Goal: Information Seeking & Learning: Learn about a topic

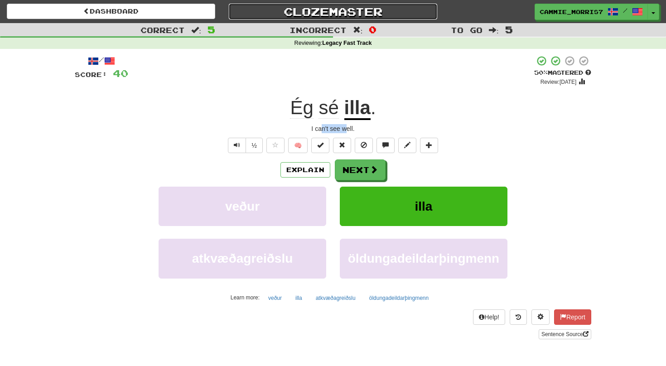
click at [301, 9] on link "Clozemaster" at bounding box center [333, 12] width 208 height 16
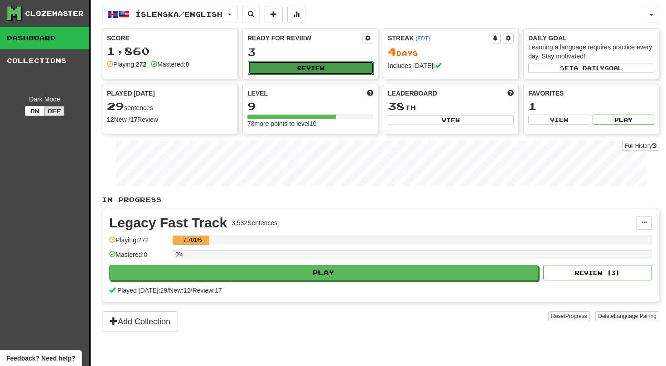
click at [257, 73] on button "Review" at bounding box center [311, 68] width 126 height 14
select select "**"
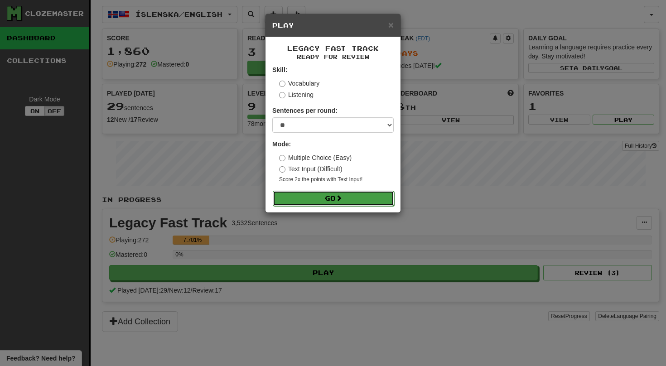
click at [294, 199] on button "Go" at bounding box center [333, 198] width 121 height 15
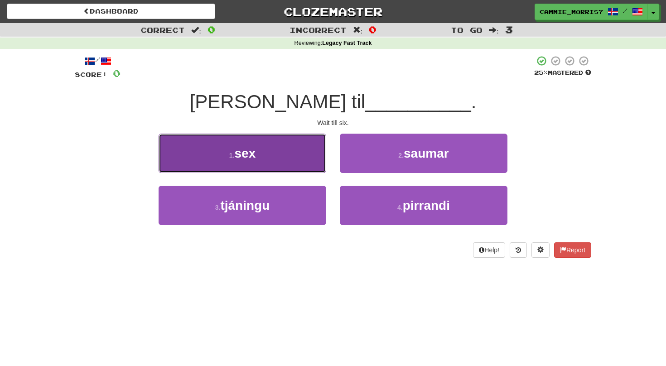
click at [288, 145] on button "1 . sex" at bounding box center [242, 153] width 168 height 39
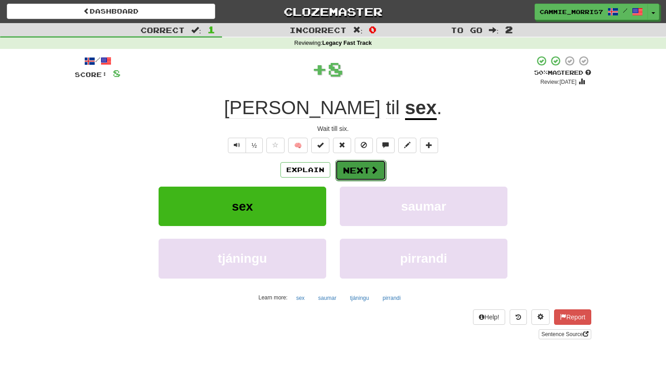
click at [364, 171] on button "Next" at bounding box center [360, 170] width 51 height 21
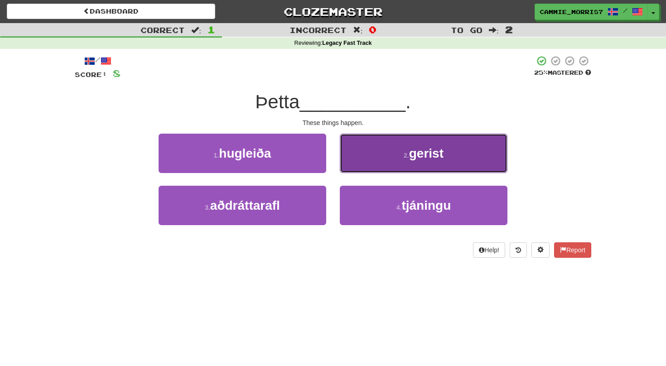
click at [375, 164] on button "2 . gerist" at bounding box center [424, 153] width 168 height 39
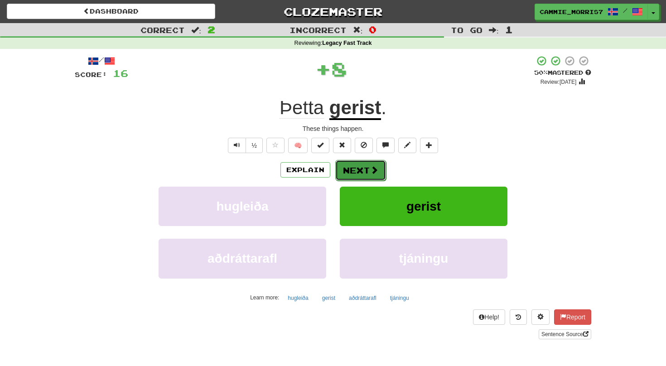
click at [344, 168] on button "Next" at bounding box center [360, 170] width 51 height 21
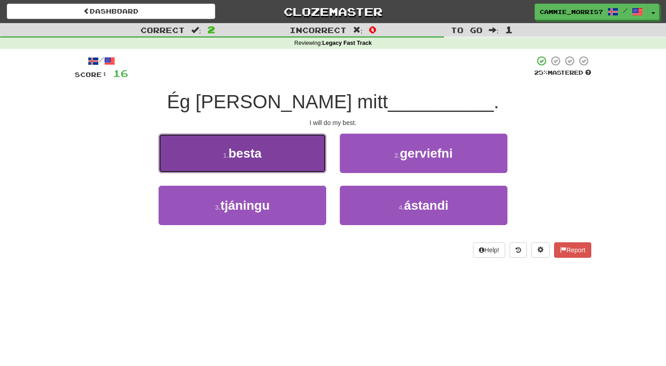
click at [307, 163] on button "1 . besta" at bounding box center [242, 153] width 168 height 39
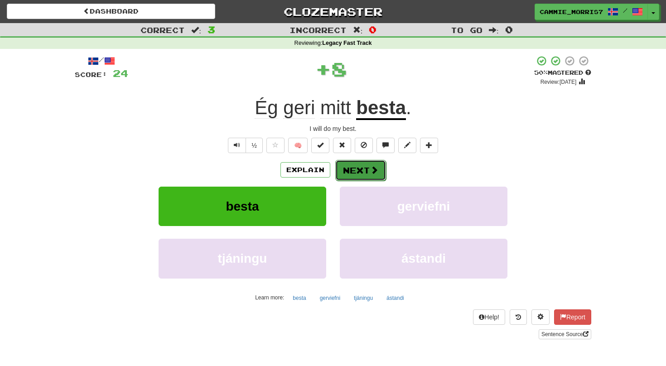
click at [353, 167] on button "Next" at bounding box center [360, 170] width 51 height 21
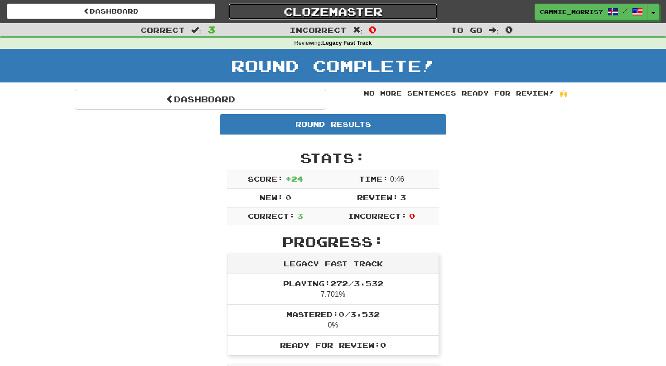
click at [307, 13] on link "Clozemaster" at bounding box center [333, 12] width 208 height 16
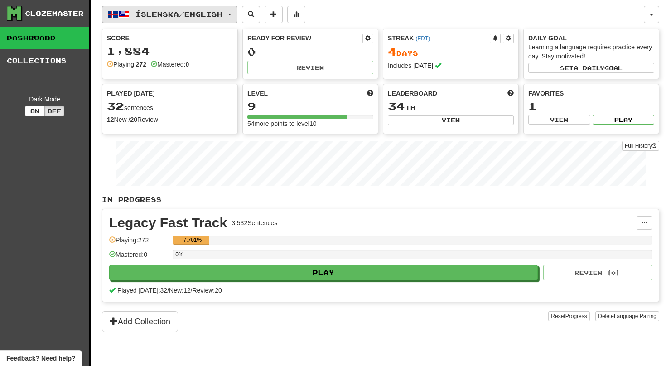
click at [190, 18] on span "Íslenska / English" at bounding box center [178, 14] width 87 height 8
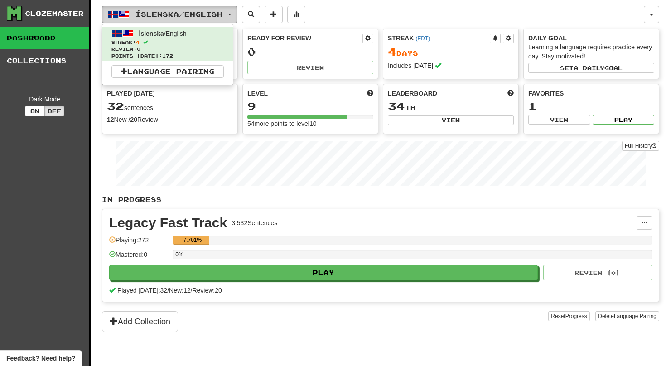
click at [190, 18] on button "Íslenska / English" at bounding box center [169, 14] width 135 height 17
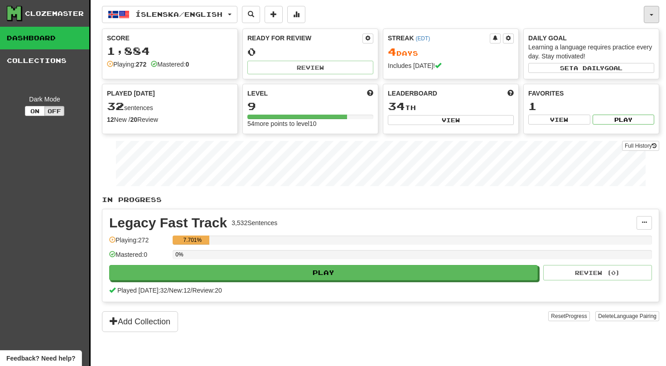
click at [648, 14] on button "button" at bounding box center [650, 14] width 15 height 17
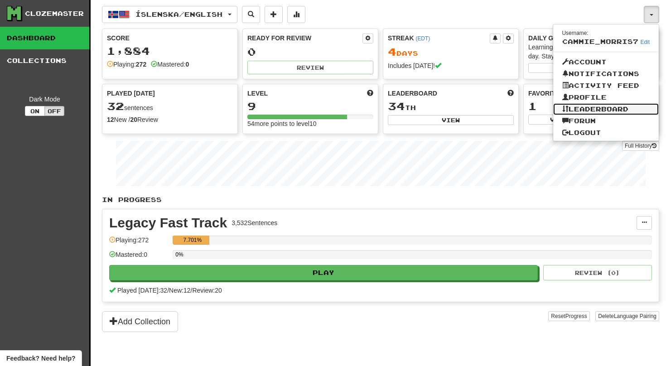
click at [606, 110] on link "Leaderboard" at bounding box center [606, 109] width 106 height 12
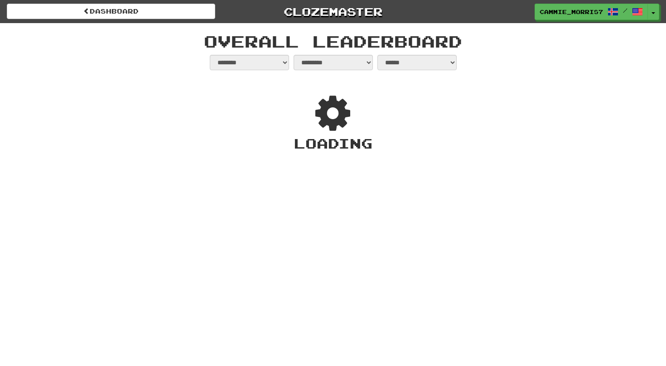
select select "**********"
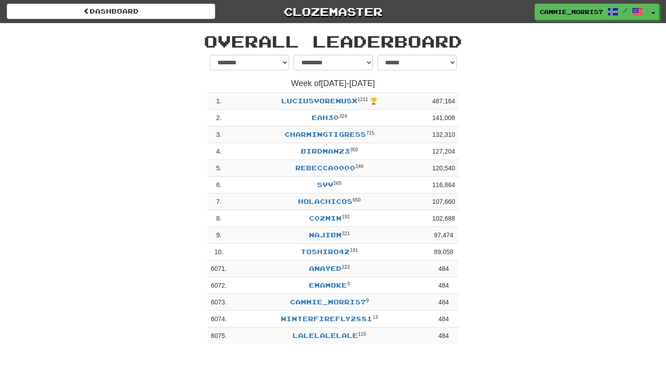
click at [187, 20] on div "dashboard Clozemaster cammie_morris7 / Toggle Dropdown Dashboard Leaderboard Ac…" at bounding box center [333, 11] width 652 height 23
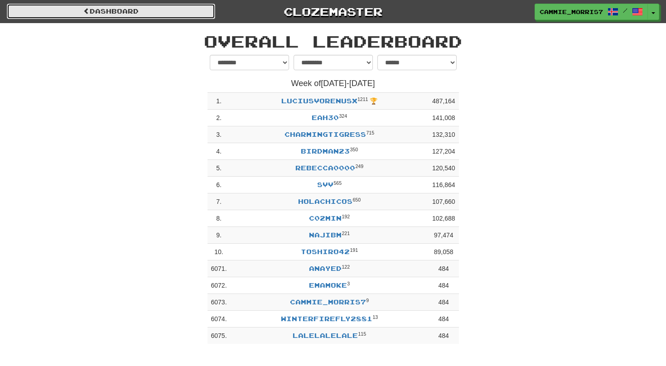
click at [187, 17] on link "dashboard" at bounding box center [111, 11] width 208 height 15
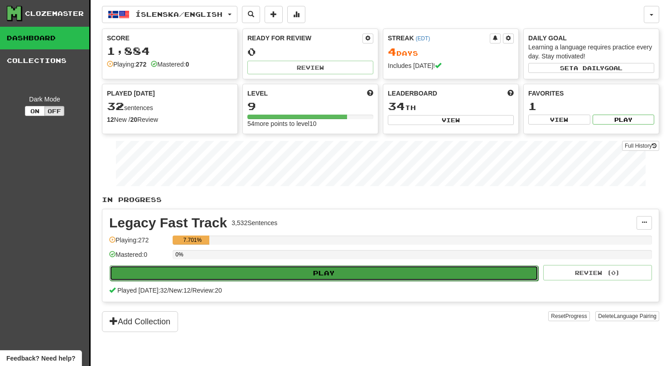
click at [239, 267] on button "Play" at bounding box center [324, 272] width 428 height 15
select select "**"
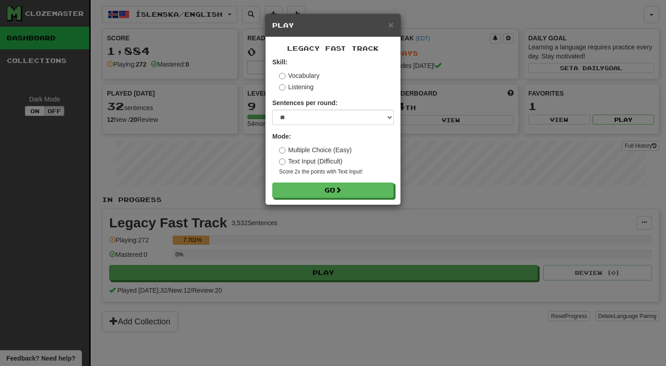
click at [313, 181] on form "Skill: Vocabulary Listening Sentences per round: * ** ** ** ** ** *** ******** …" at bounding box center [332, 128] width 121 height 140
click at [315, 185] on button "Go" at bounding box center [333, 190] width 121 height 15
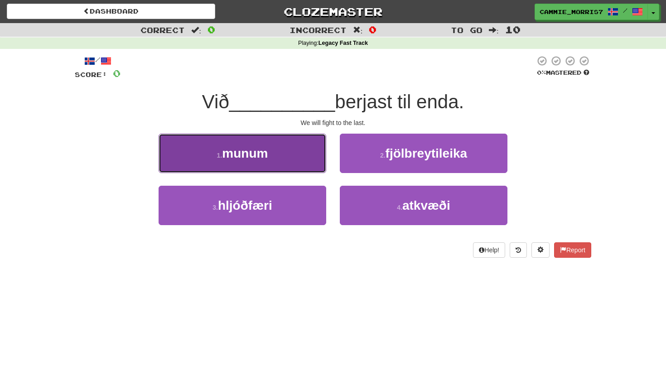
click at [300, 150] on button "1 . munum" at bounding box center [242, 153] width 168 height 39
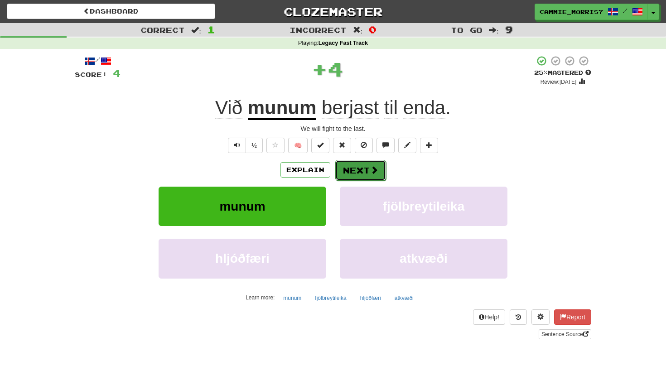
click at [340, 169] on button "Next" at bounding box center [360, 170] width 51 height 21
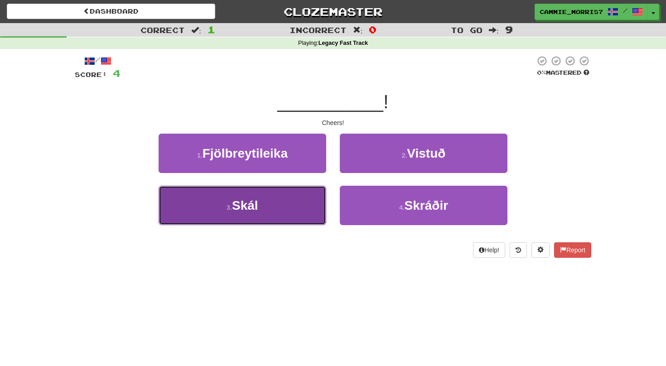
click at [297, 202] on button "3 . Skál" at bounding box center [242, 205] width 168 height 39
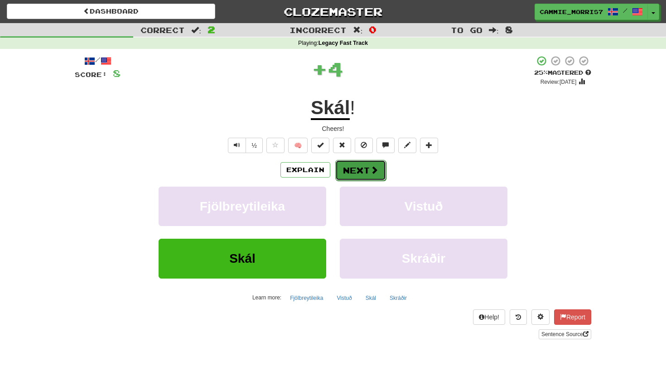
click at [379, 168] on button "Next" at bounding box center [360, 170] width 51 height 21
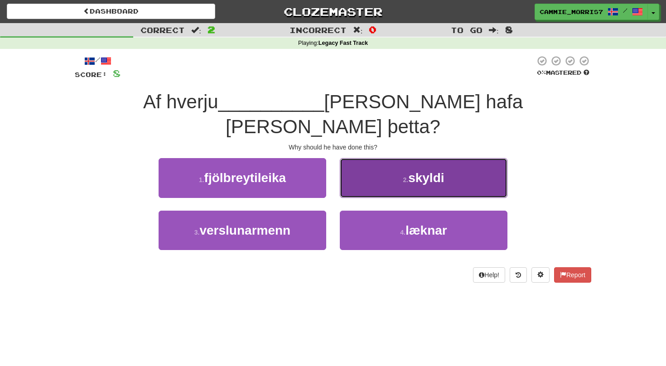
click at [366, 158] on button "2 . skyldi" at bounding box center [424, 177] width 168 height 39
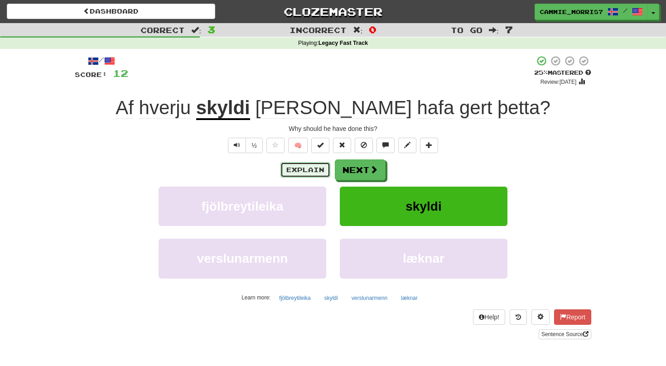
click at [310, 177] on button "Explain" at bounding box center [305, 169] width 50 height 15
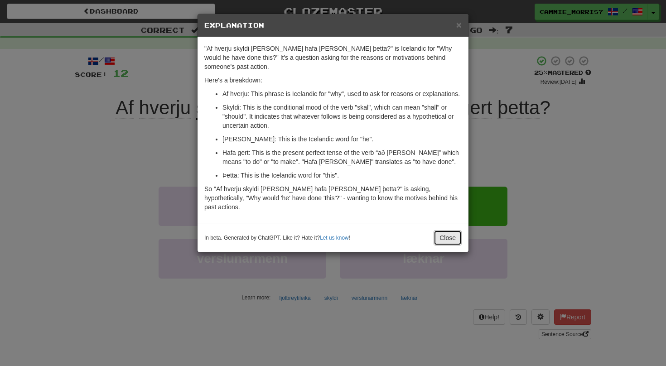
click at [444, 230] on button "Close" at bounding box center [447, 237] width 28 height 15
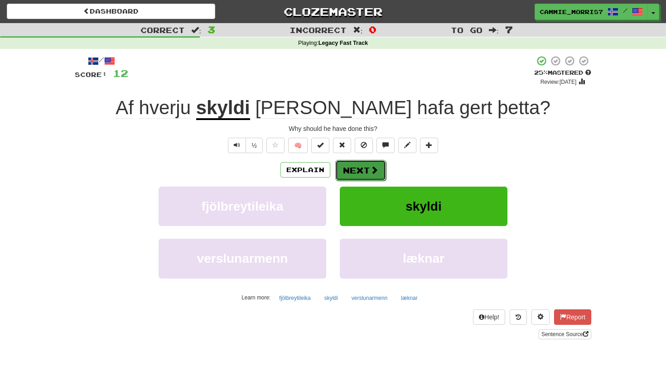
click at [368, 175] on button "Next" at bounding box center [360, 170] width 51 height 21
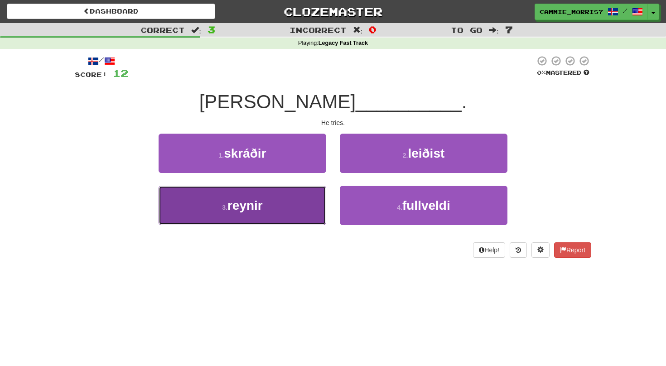
click at [295, 221] on button "3 . reynir" at bounding box center [242, 205] width 168 height 39
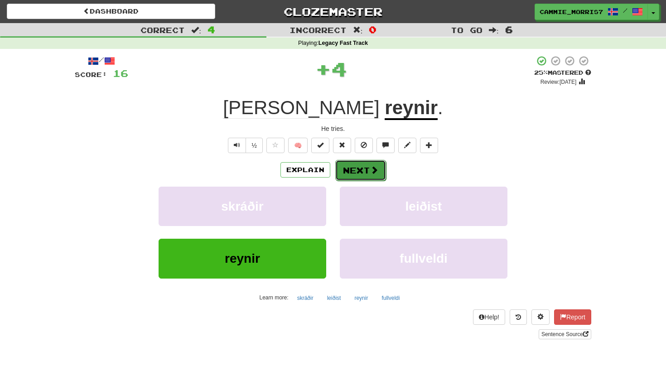
click at [359, 173] on button "Next" at bounding box center [360, 170] width 51 height 21
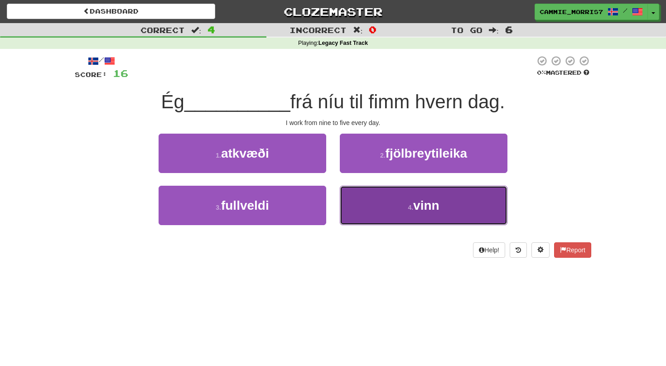
click at [377, 217] on button "4 . vinn" at bounding box center [424, 205] width 168 height 39
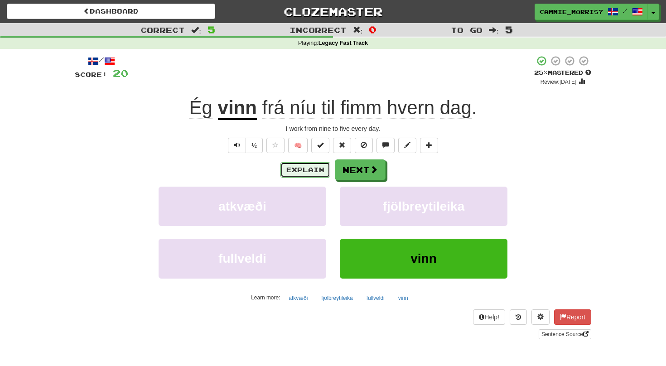
click at [324, 168] on button "Explain" at bounding box center [305, 169] width 50 height 15
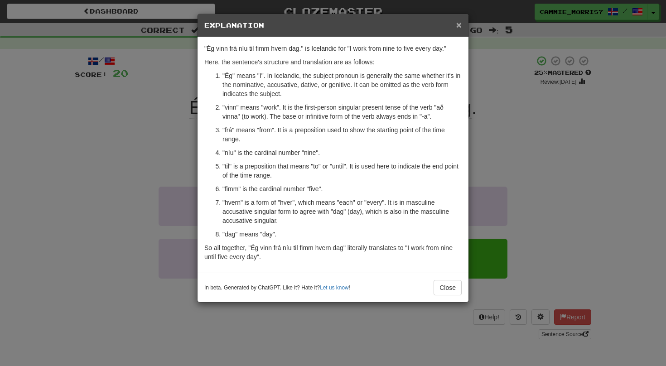
click at [460, 29] on span "×" at bounding box center [458, 24] width 5 height 10
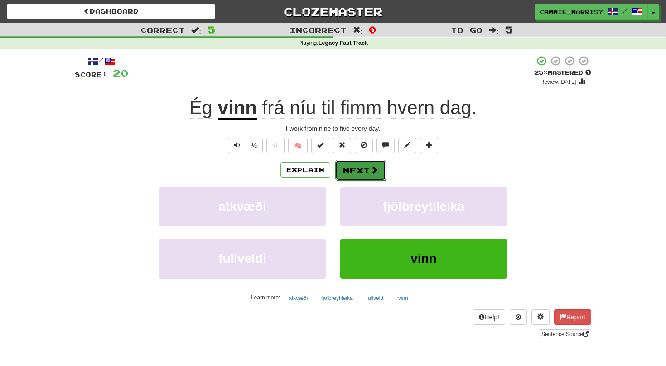
click at [373, 169] on span at bounding box center [374, 170] width 8 height 8
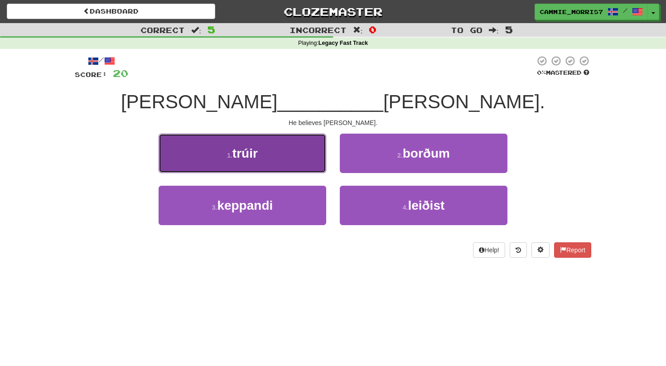
click at [307, 157] on button "1 . trúir" at bounding box center [242, 153] width 168 height 39
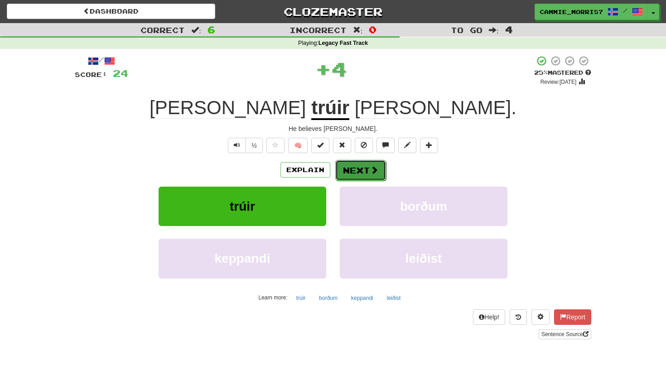
click at [366, 172] on button "Next" at bounding box center [360, 170] width 51 height 21
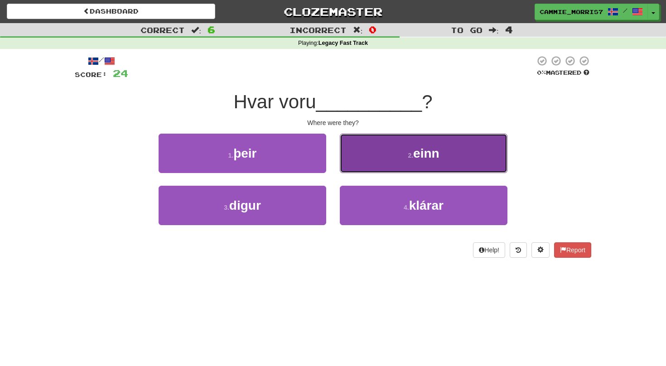
click at [360, 139] on button "2 . einn" at bounding box center [424, 153] width 168 height 39
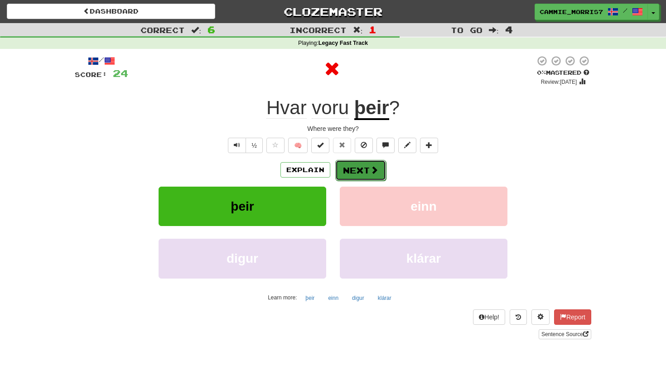
click at [350, 167] on button "Next" at bounding box center [360, 170] width 51 height 21
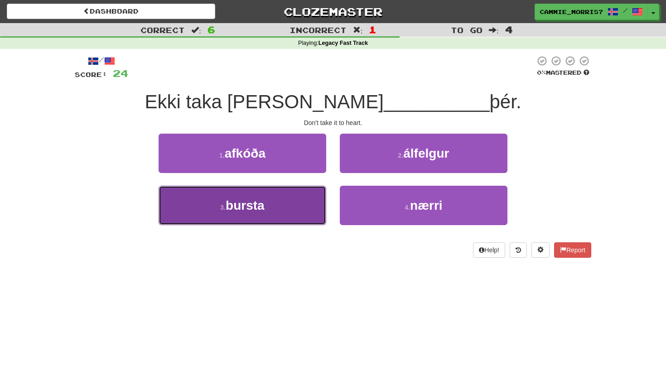
click at [266, 212] on button "3 . bursta" at bounding box center [242, 205] width 168 height 39
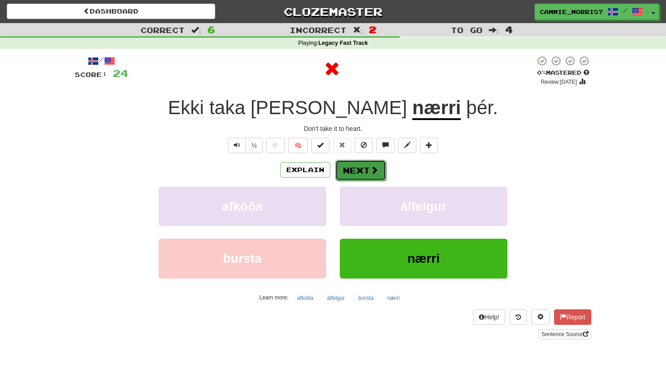
click at [368, 166] on button "Next" at bounding box center [360, 170] width 51 height 21
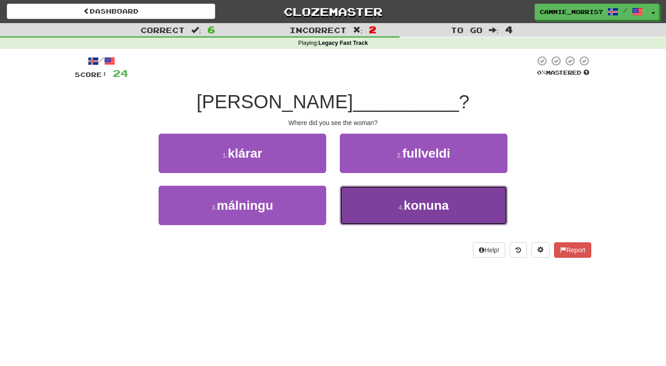
click at [372, 201] on button "4 . konuna" at bounding box center [424, 205] width 168 height 39
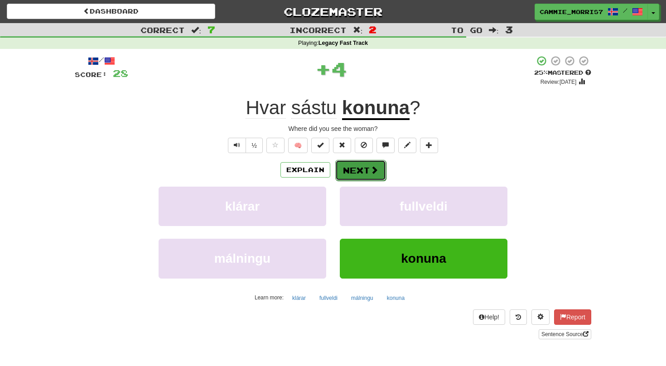
click at [352, 175] on button "Next" at bounding box center [360, 170] width 51 height 21
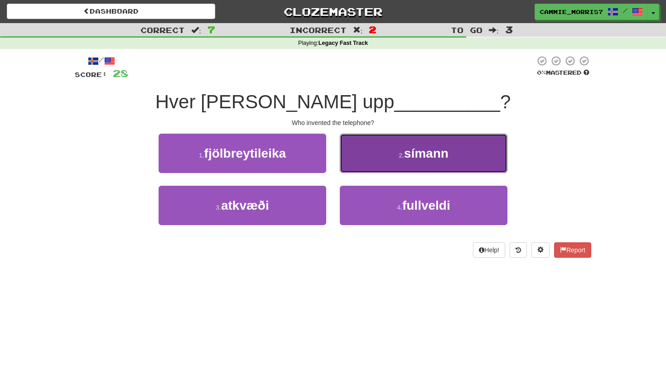
click at [360, 144] on button "2 . símann" at bounding box center [424, 153] width 168 height 39
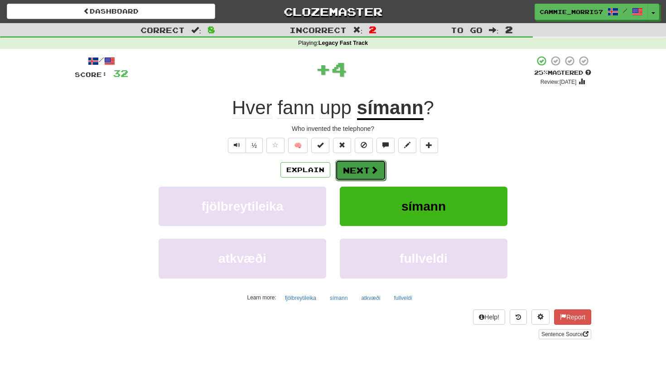
click at [355, 167] on button "Next" at bounding box center [360, 170] width 51 height 21
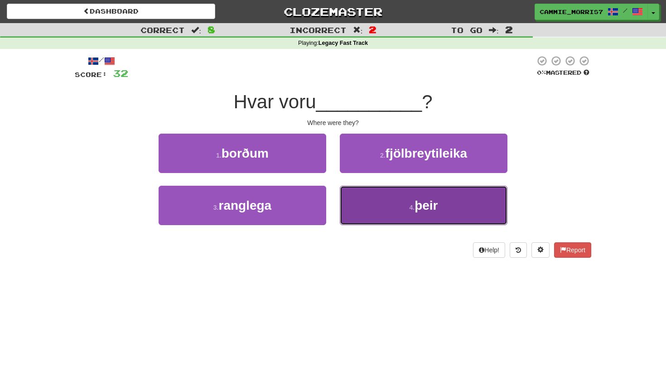
click at [369, 215] on button "4 . þeir" at bounding box center [424, 205] width 168 height 39
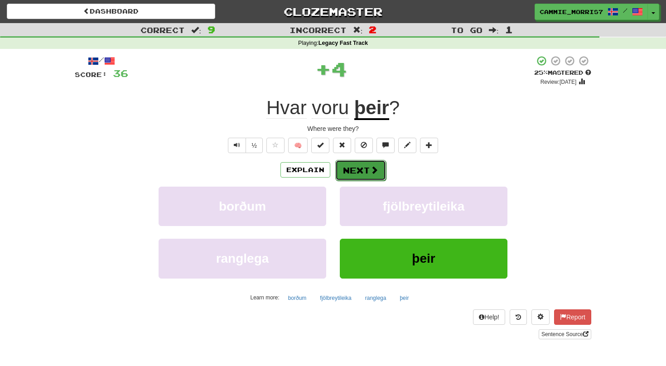
click at [354, 170] on button "Next" at bounding box center [360, 170] width 51 height 21
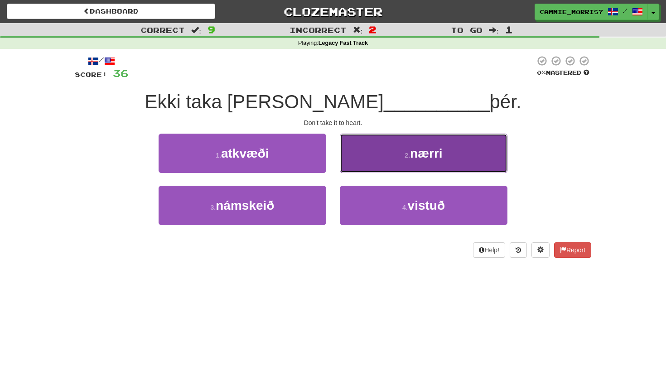
click at [366, 157] on button "2 . nærri" at bounding box center [424, 153] width 168 height 39
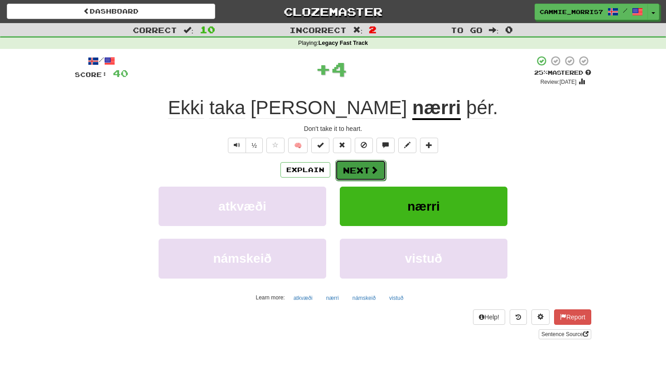
click at [359, 163] on button "Next" at bounding box center [360, 170] width 51 height 21
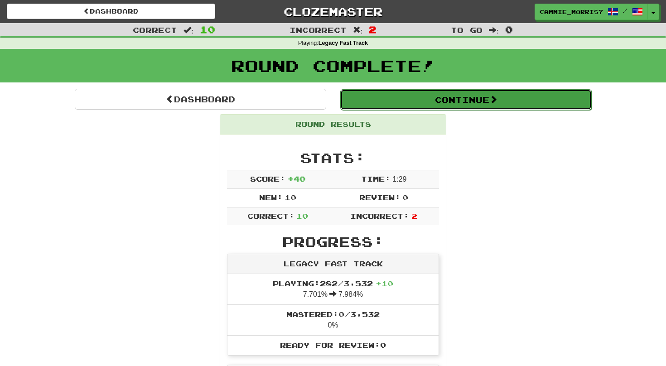
click at [397, 107] on button "Continue" at bounding box center [465, 99] width 251 height 21
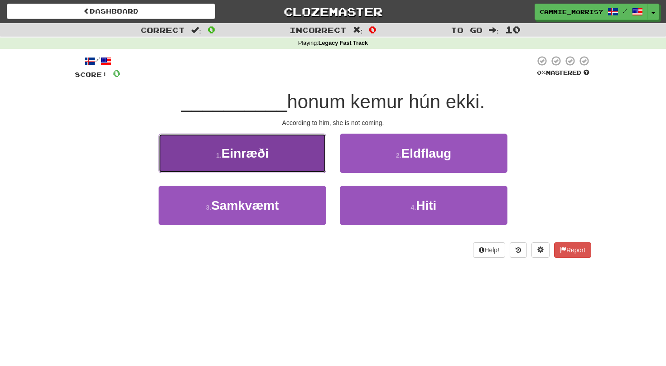
click at [283, 158] on button "1 . Einræði" at bounding box center [242, 153] width 168 height 39
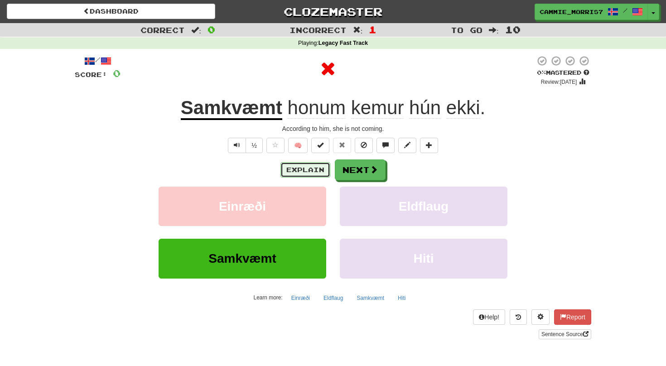
click at [303, 172] on button "Explain" at bounding box center [305, 169] width 50 height 15
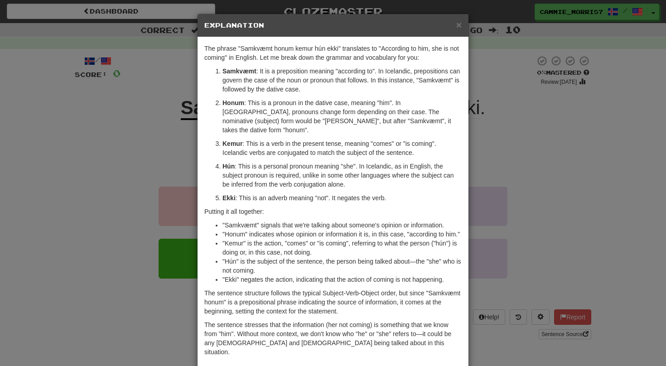
click at [464, 25] on div "× Explanation" at bounding box center [332, 25] width 271 height 23
click at [459, 24] on span "×" at bounding box center [458, 24] width 5 height 10
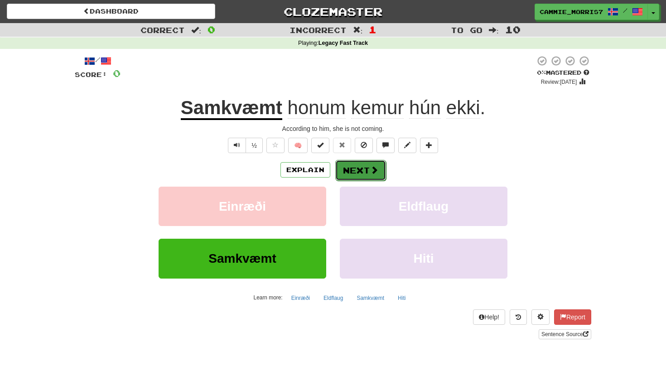
click at [363, 172] on button "Next" at bounding box center [360, 170] width 51 height 21
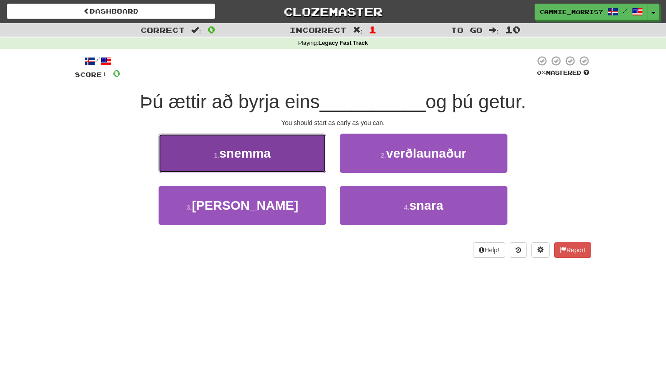
click at [278, 165] on button "1 . snemma" at bounding box center [242, 153] width 168 height 39
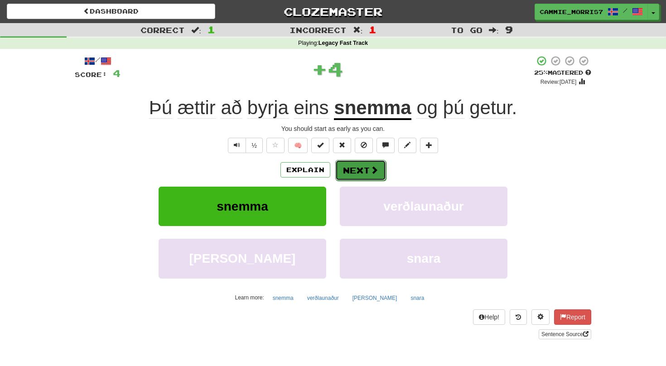
click at [350, 178] on button "Next" at bounding box center [360, 170] width 51 height 21
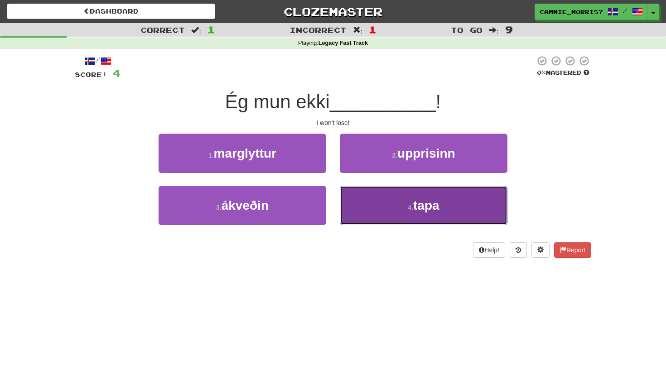
click at [399, 216] on button "4 . tapa" at bounding box center [424, 205] width 168 height 39
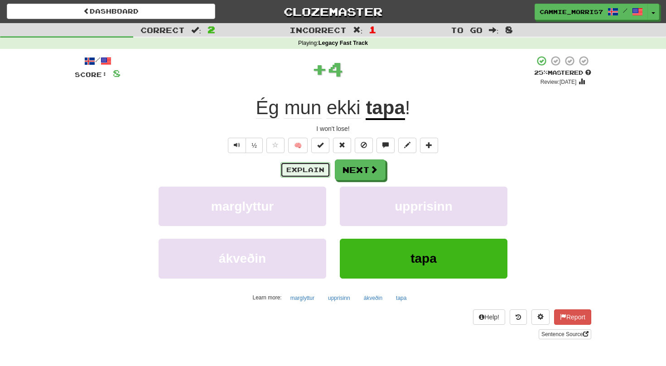
click at [321, 166] on button "Explain" at bounding box center [305, 169] width 50 height 15
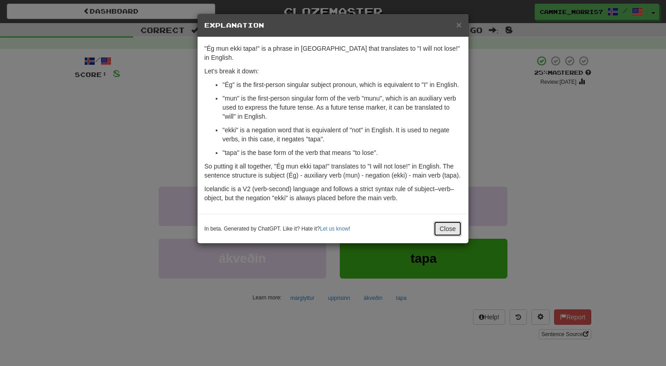
click at [453, 225] on button "Close" at bounding box center [447, 228] width 28 height 15
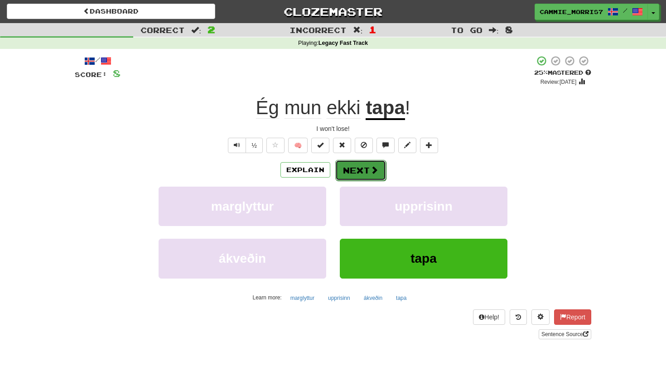
click at [375, 173] on span at bounding box center [374, 170] width 8 height 8
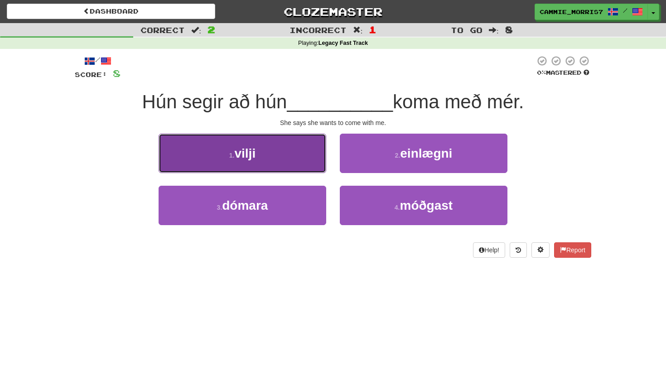
click at [214, 150] on button "1 . vilji" at bounding box center [242, 153] width 168 height 39
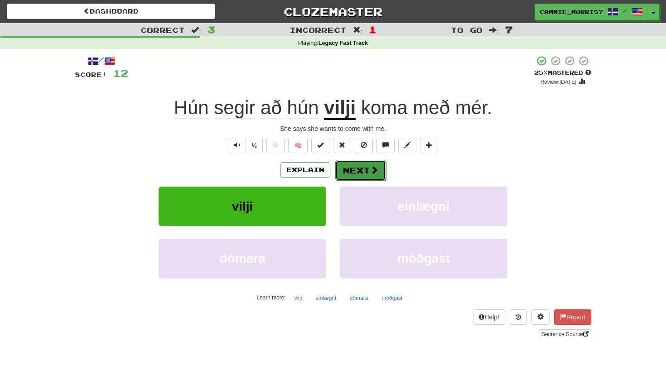
click at [347, 168] on button "Next" at bounding box center [360, 170] width 51 height 21
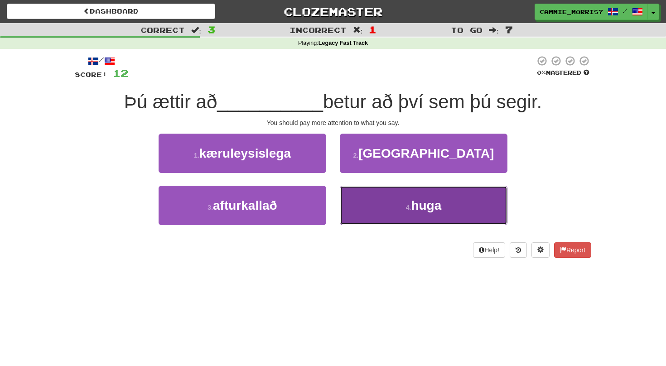
click at [377, 200] on button "4 . huga" at bounding box center [424, 205] width 168 height 39
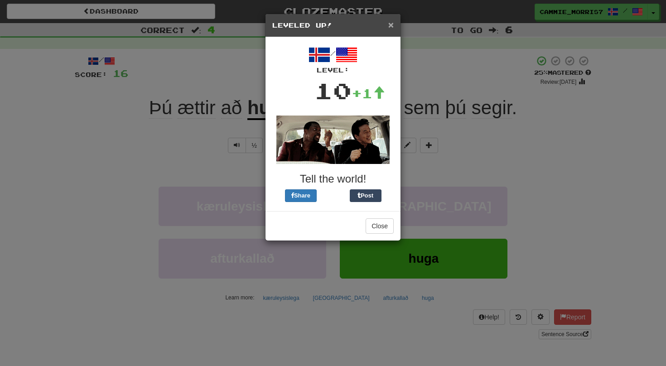
click at [393, 26] on span "×" at bounding box center [390, 24] width 5 height 10
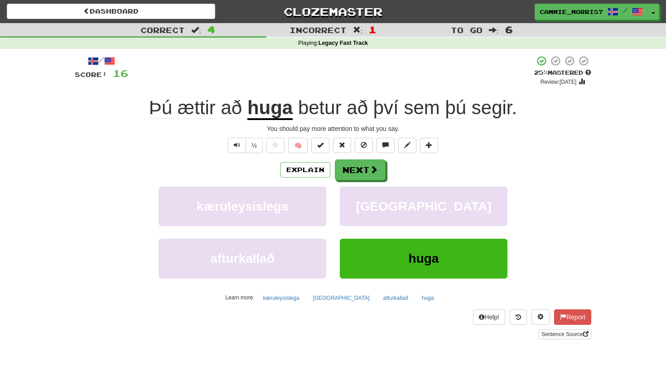
click at [422, 118] on span "sem" at bounding box center [421, 108] width 36 height 22
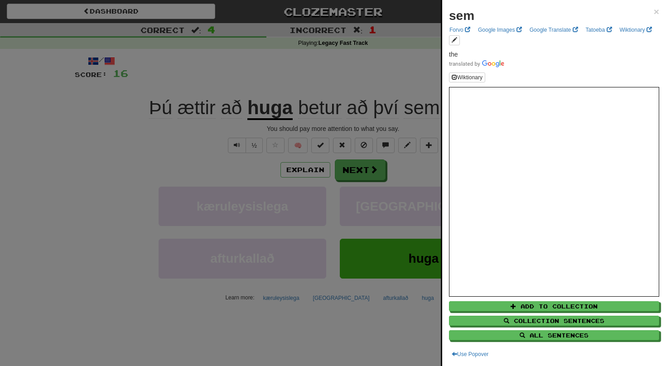
click at [407, 76] on div at bounding box center [333, 183] width 666 height 366
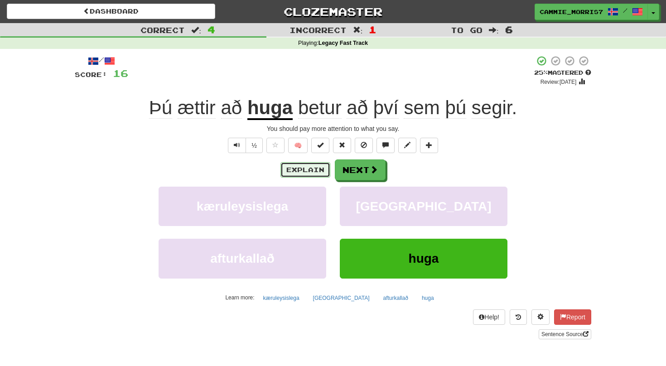
click at [321, 173] on button "Explain" at bounding box center [305, 169] width 50 height 15
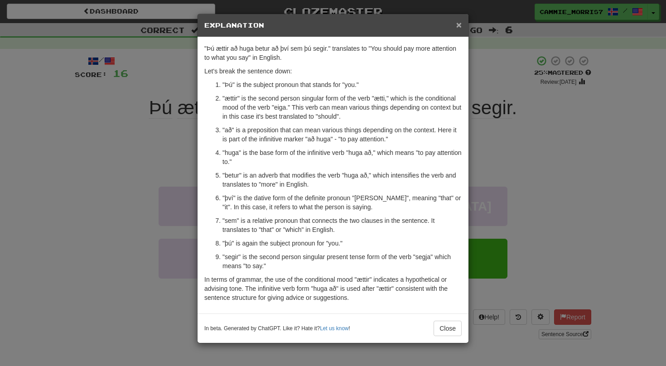
click at [461, 28] on span "×" at bounding box center [458, 24] width 5 height 10
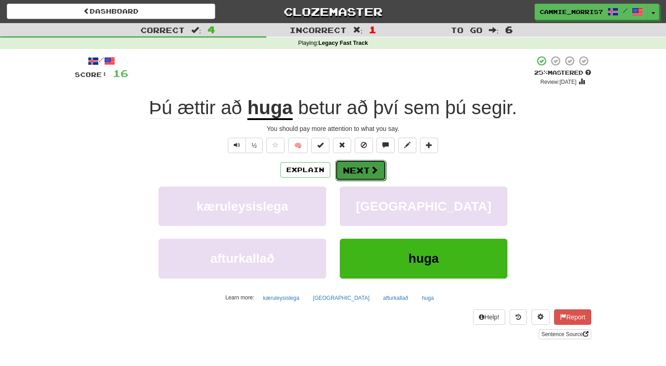
click at [367, 172] on button "Next" at bounding box center [360, 170] width 51 height 21
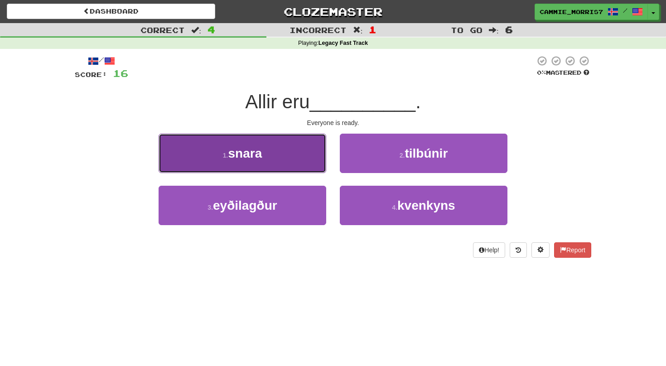
click at [311, 149] on button "1 . snara" at bounding box center [242, 153] width 168 height 39
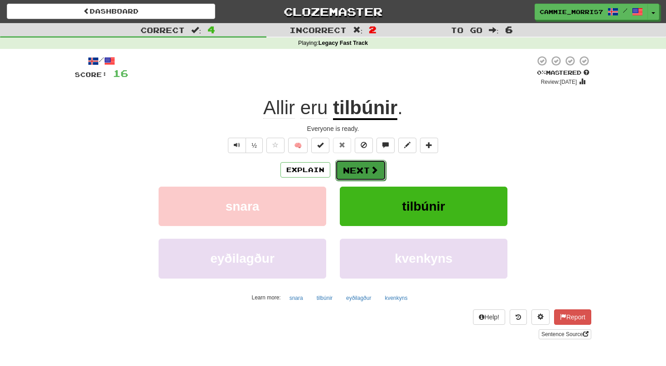
click at [354, 170] on button "Next" at bounding box center [360, 170] width 51 height 21
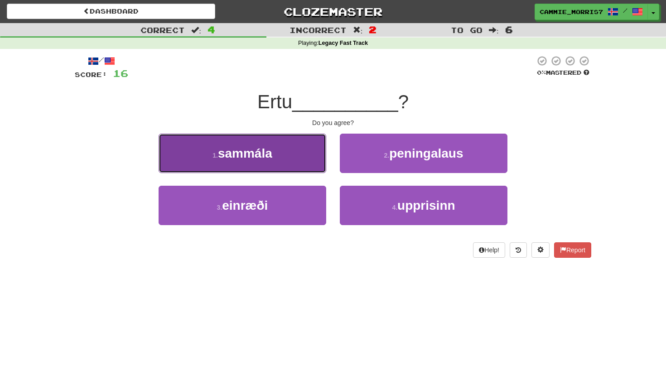
click at [309, 148] on button "1 . sammála" at bounding box center [242, 153] width 168 height 39
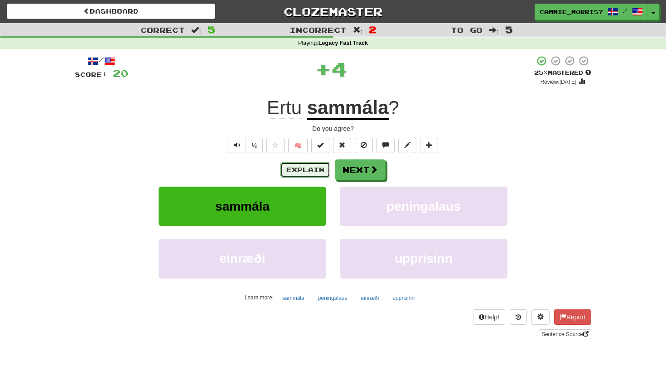
click at [305, 163] on button "Explain" at bounding box center [305, 169] width 50 height 15
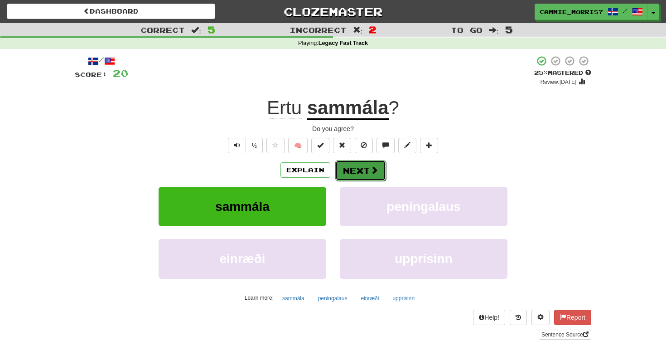
click at [355, 179] on button "Next" at bounding box center [360, 170] width 51 height 21
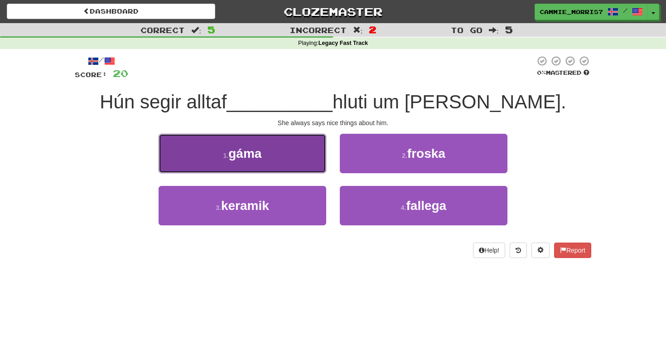
click at [302, 162] on button "1 . gáma" at bounding box center [242, 153] width 168 height 39
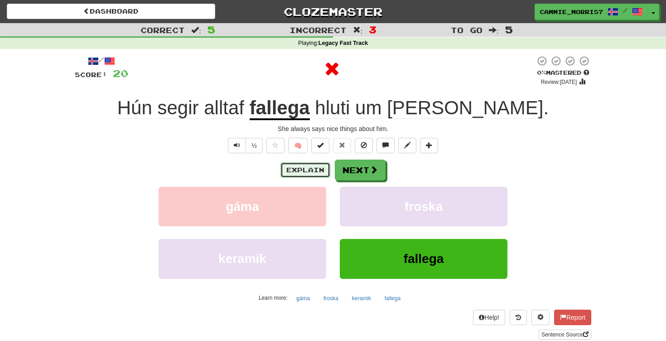
click at [304, 168] on button "Explain" at bounding box center [305, 169] width 50 height 15
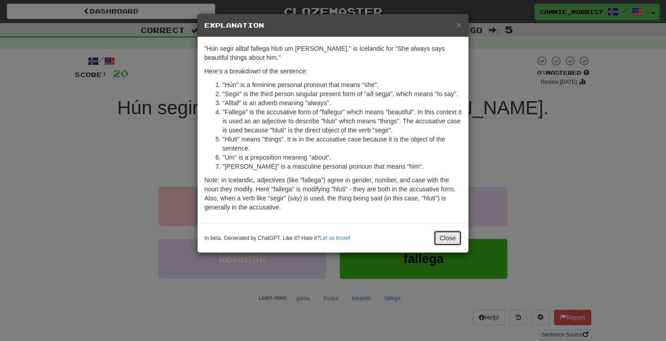
click at [443, 245] on button "Close" at bounding box center [447, 237] width 28 height 15
